Goal: Browse casually: Explore the website without a specific task or goal

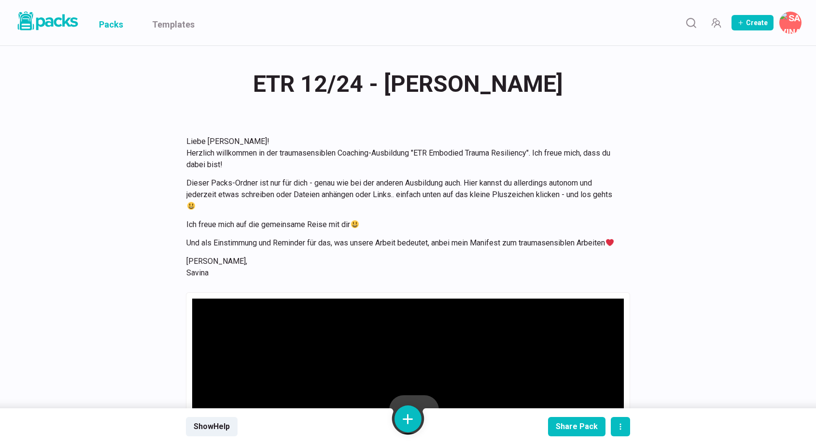
scroll to position [10342, 0]
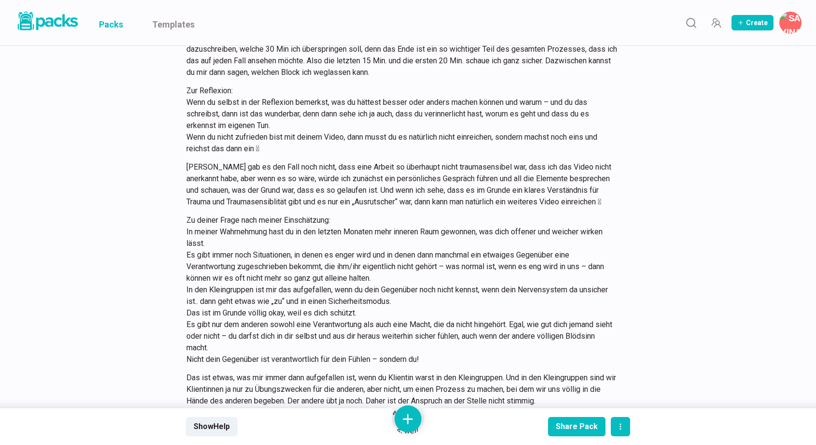
click at [118, 24] on link "Packs" at bounding box center [111, 22] width 24 height 45
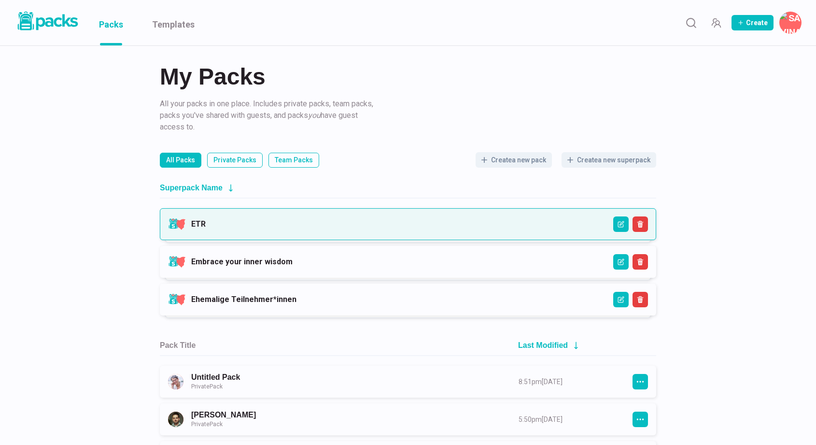
click at [206, 222] on link "ETR" at bounding box center [198, 223] width 14 height 9
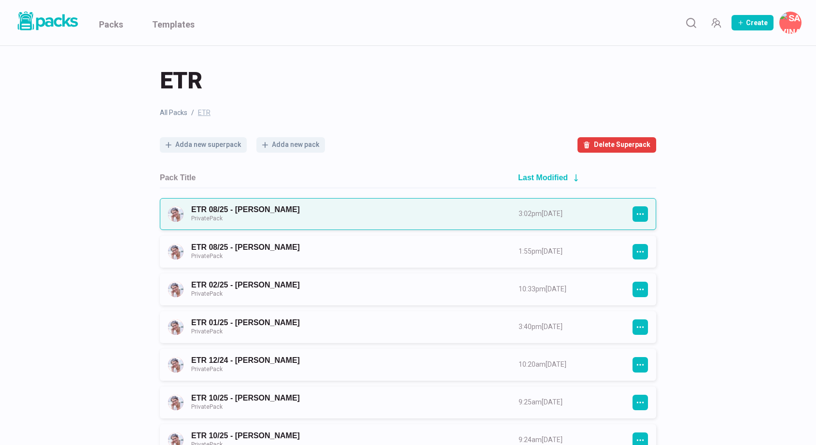
click at [367, 205] on link "ETR 08/25 - [PERSON_NAME] Private Pack" at bounding box center [346, 214] width 310 height 18
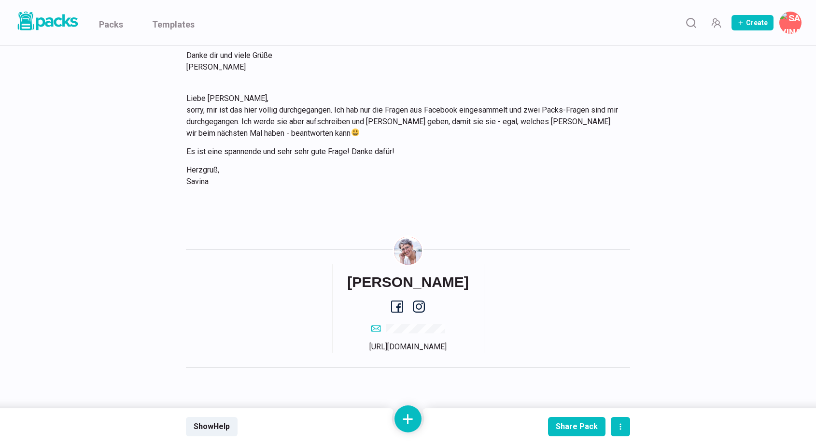
scroll to position [2486, 0]
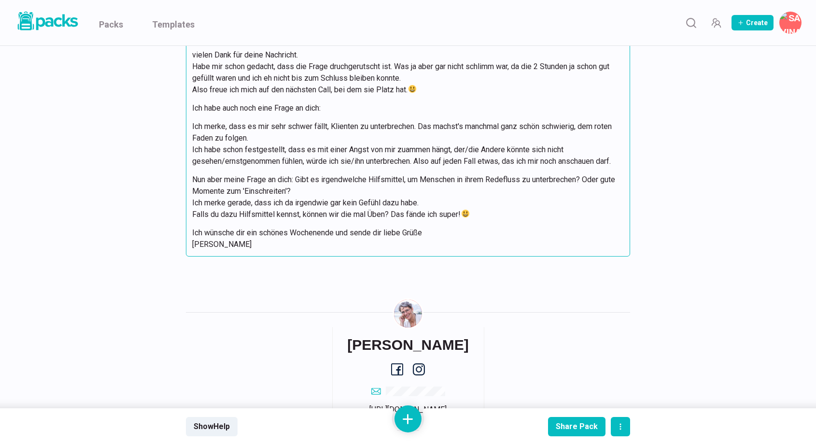
scroll to position [2616, 0]
